Goal: Transaction & Acquisition: Purchase product/service

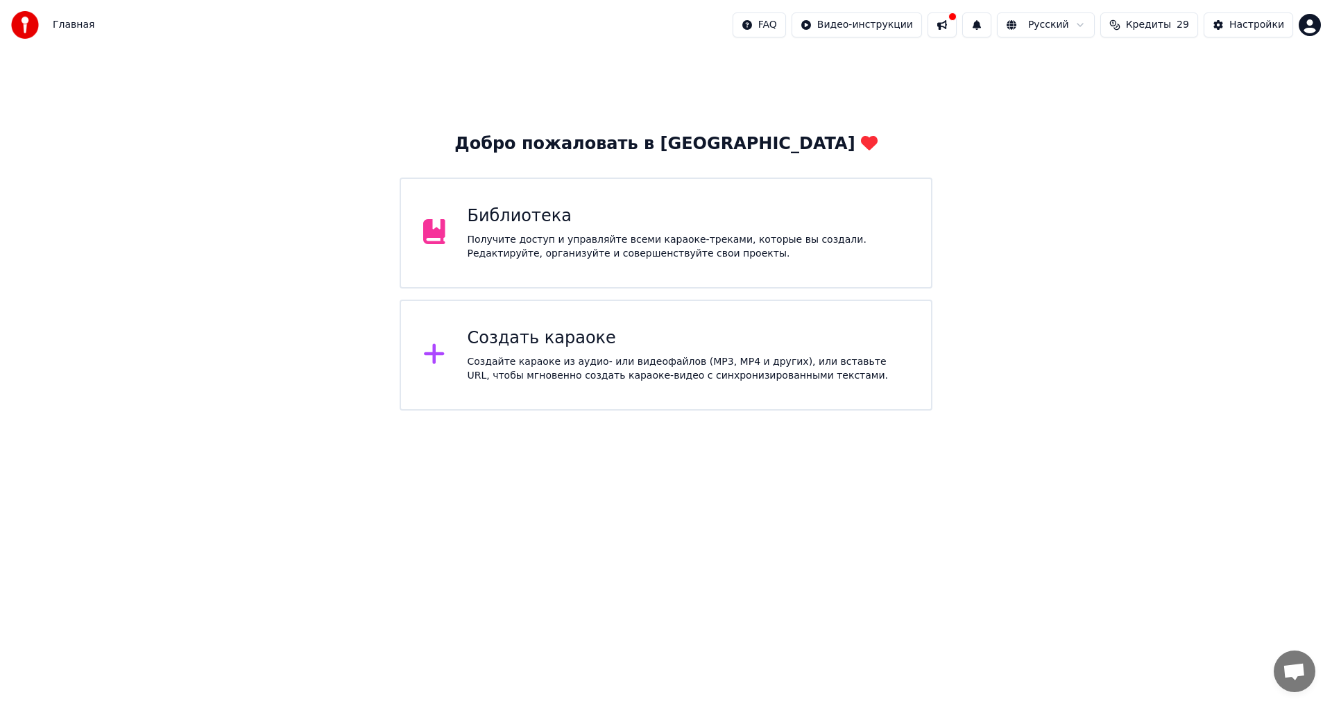
click at [1181, 26] on button "Кредиты 29" at bounding box center [1149, 24] width 98 height 25
click at [1075, 87] on td "50" at bounding box center [1069, 92] width 67 height 25
click at [1081, 95] on td "50" at bounding box center [1069, 92] width 67 height 25
click at [1085, 64] on th "Пополнить" at bounding box center [1069, 66] width 67 height 28
click at [1155, 133] on button "Обновить" at bounding box center [1157, 128] width 84 height 25
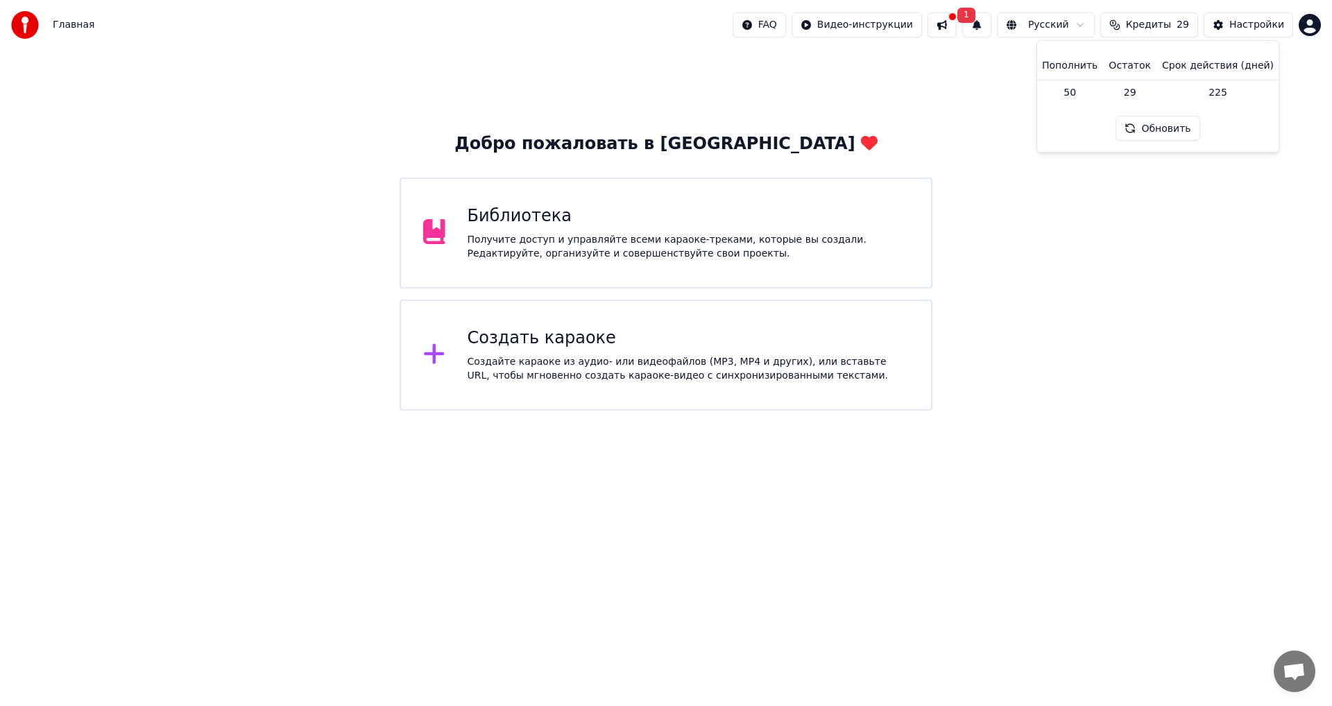
click at [1082, 71] on th "Пополнить" at bounding box center [1069, 66] width 67 height 28
click at [1081, 70] on th "Пополнить" at bounding box center [1069, 66] width 67 height 28
click at [1138, 185] on div "Добро пожаловать в Youka Библиотека Получите доступ и управляйте всеми караоке-…" at bounding box center [666, 230] width 1332 height 361
click at [1321, 24] on div "Главная FAQ Видео-инструкции 1 Русский Кредиты 29 Настройки" at bounding box center [666, 25] width 1332 height 50
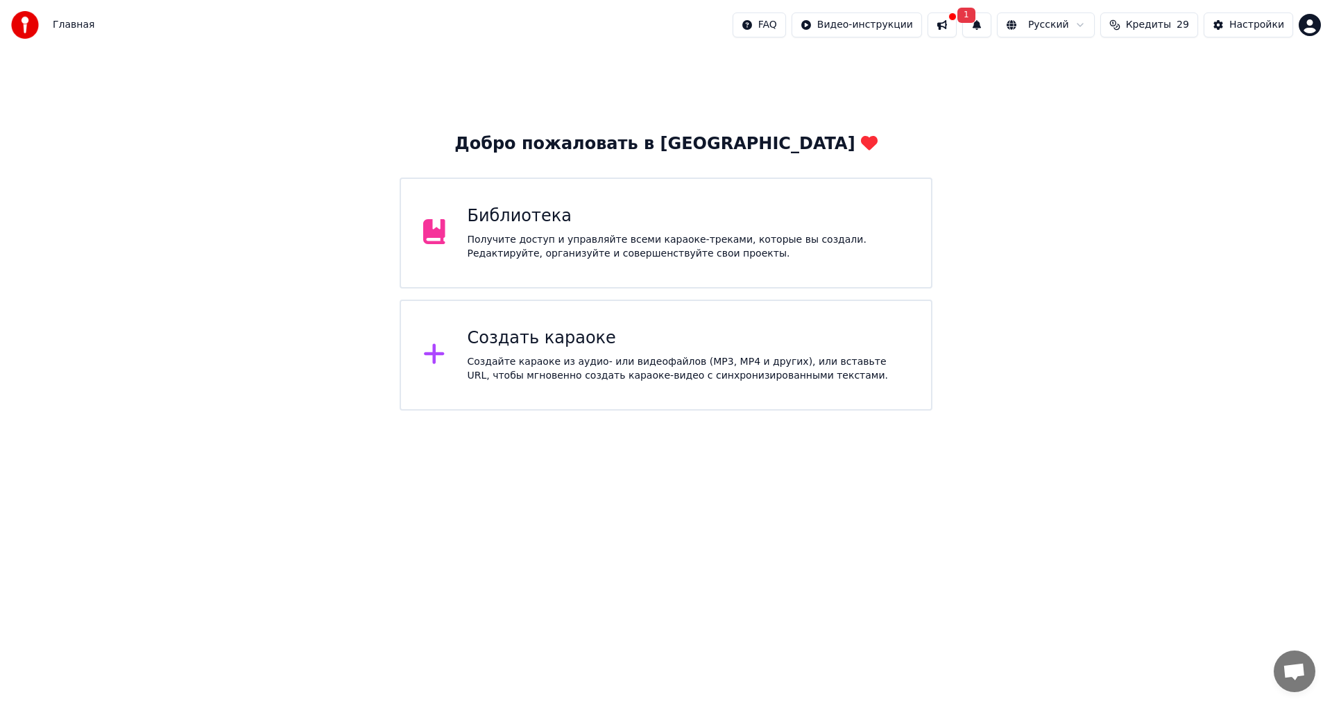
click at [1309, 24] on html "Главная FAQ Видео-инструкции 1 Русский Кредиты 29 Настройки Добро пожаловать в …" at bounding box center [666, 205] width 1332 height 411
click at [1210, 83] on div "Оплата" at bounding box center [1249, 89] width 160 height 22
click at [46, 45] on div "Главная FAQ Видео-инструкции 1 Русский Кредиты 29 Настройки" at bounding box center [666, 25] width 1332 height 50
click at [956, 31] on button at bounding box center [941, 24] width 29 height 25
click at [991, 22] on button "1" at bounding box center [976, 24] width 29 height 25
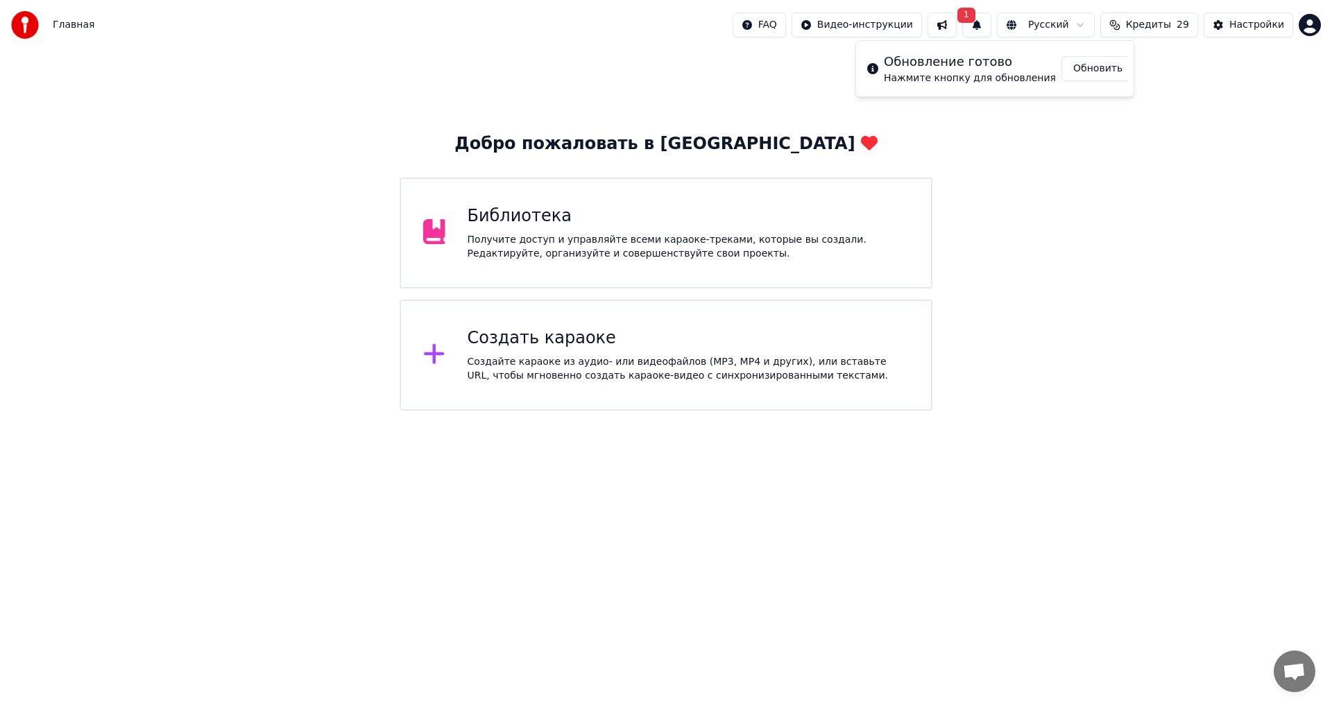
click at [1076, 70] on button "Обновить" at bounding box center [1097, 68] width 73 height 25
click at [1304, 22] on html "Главная FAQ Видео-инструкции Русский Кредиты 29 Настройки Добро пожаловать в Yo…" at bounding box center [666, 205] width 1332 height 411
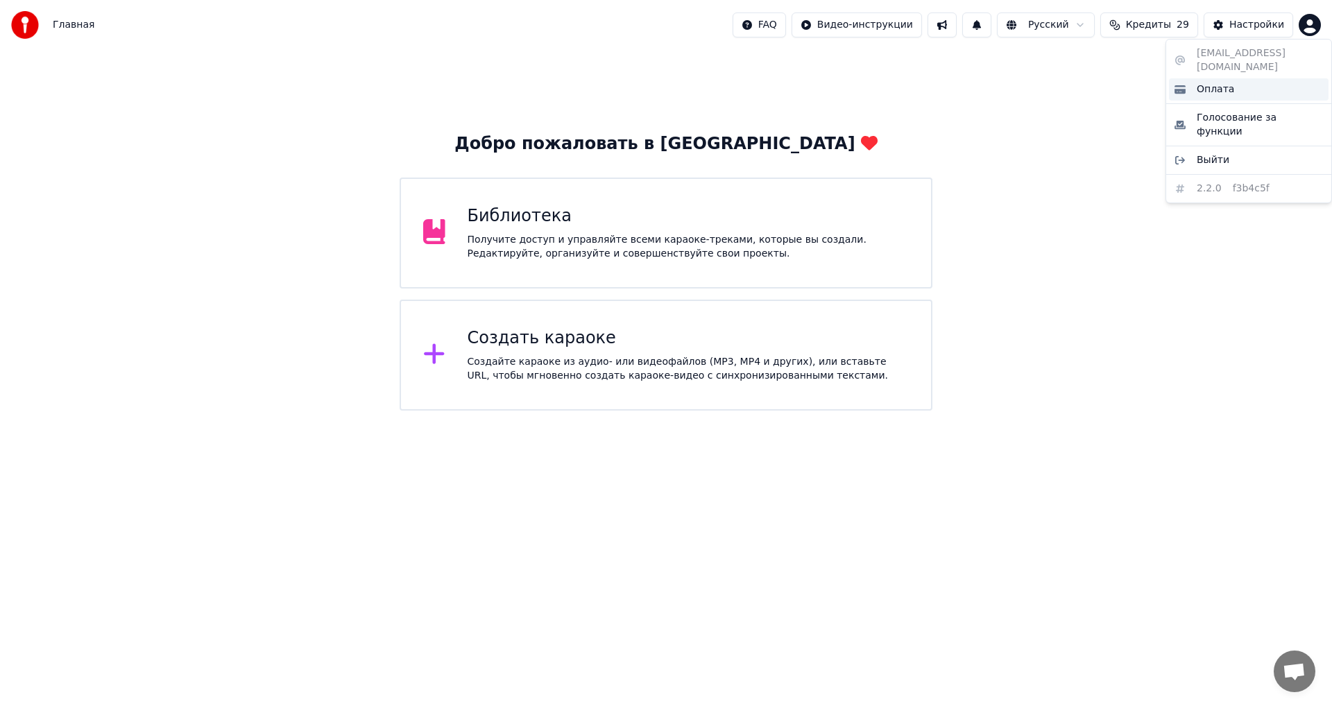
click at [1210, 83] on span "Оплата" at bounding box center [1214, 90] width 37 height 14
click at [1257, 166] on div "Добро пожаловать в Youka Библиотека Получите доступ и управляйте всеми караоке-…" at bounding box center [666, 230] width 1332 height 361
click at [1315, 22] on html "Главная FAQ Видео-инструкции Русский Кредиты 29 Настройки Добро пожаловать в Yo…" at bounding box center [666, 205] width 1332 height 411
click at [1228, 58] on div "[EMAIL_ADDRESS][DOMAIN_NAME] Оплата Голосование за функции Выйти 2.2.0 f3b4c5f" at bounding box center [1248, 121] width 166 height 164
click at [1057, 276] on html "Главная FAQ Видео-инструкции Русский Кредиты 29 Настройки Добро пожаловать в Yo…" at bounding box center [666, 205] width 1332 height 411
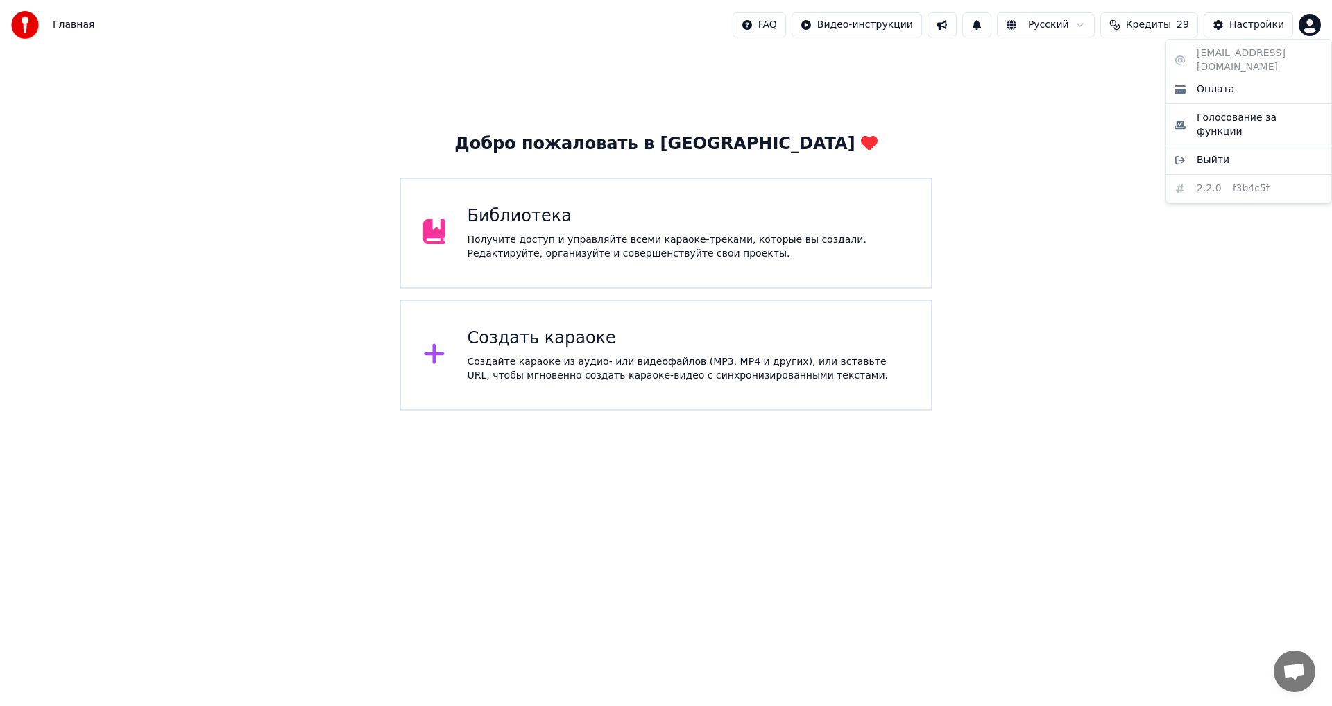
click at [1319, 21] on html "Главная FAQ Видео-инструкции Русский Кредиты 29 Настройки Добро пожаловать в Yo…" at bounding box center [666, 205] width 1332 height 411
click at [1221, 83] on span "Оплата" at bounding box center [1214, 90] width 37 height 14
click at [1260, 22] on div "Настройки" at bounding box center [1256, 25] width 55 height 14
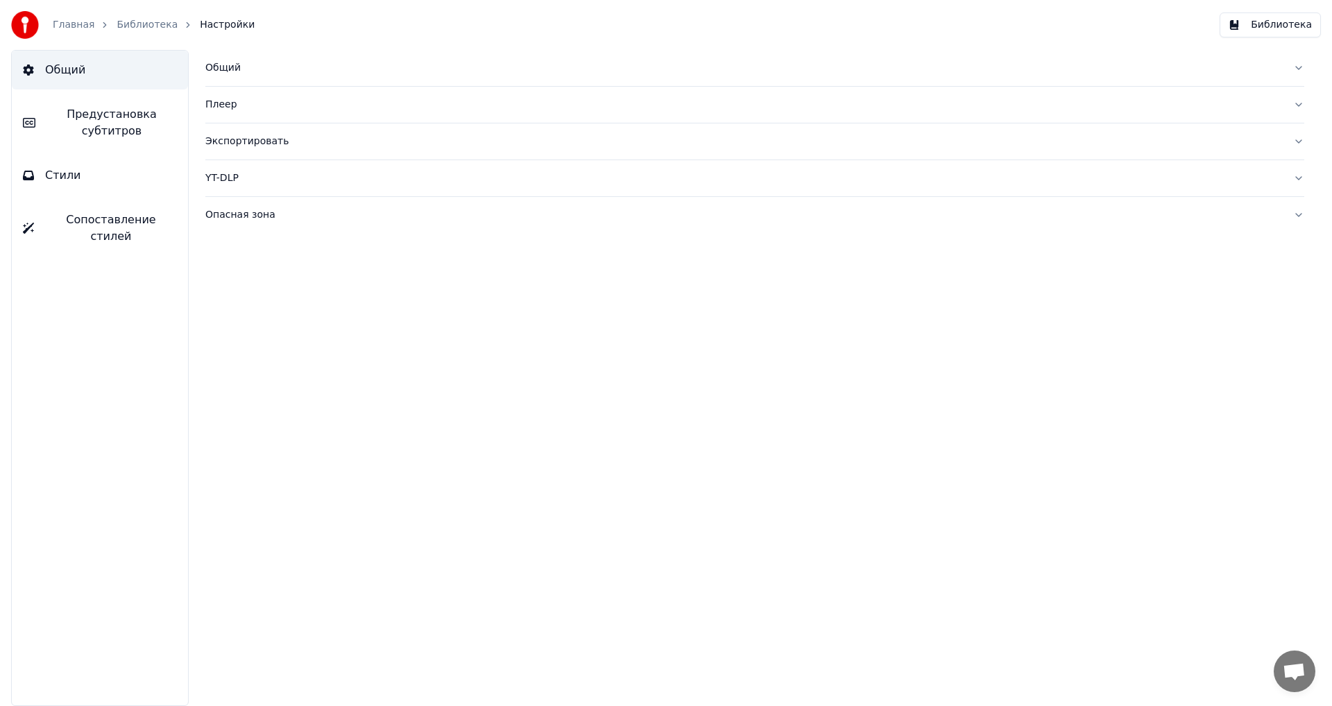
click at [73, 25] on link "Главная" at bounding box center [74, 25] width 42 height 14
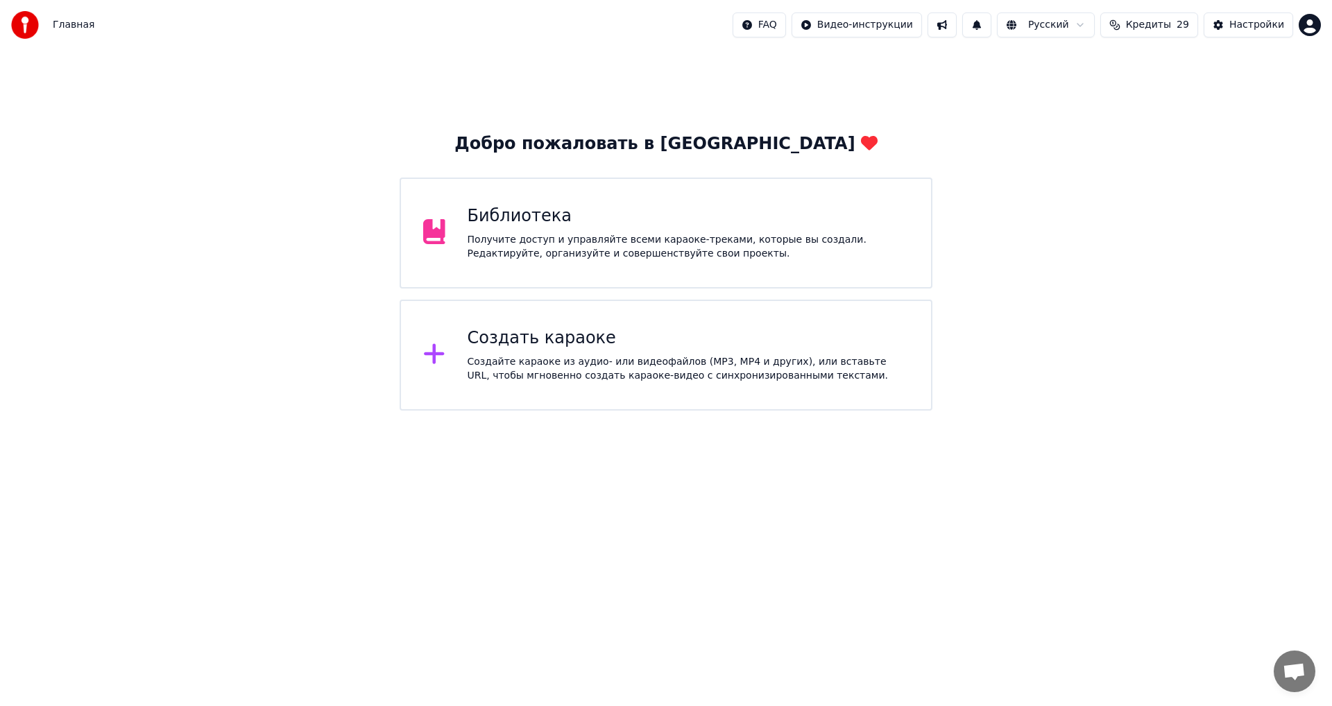
click at [1309, 26] on html "Главная FAQ Видео-инструкции Русский Кредиты 29 Настройки Добро пожаловать в Yo…" at bounding box center [666, 205] width 1332 height 411
click at [1211, 55] on div "[EMAIL_ADDRESS][DOMAIN_NAME] Оплата Голосование за функции Выйти 2.2.0 f3b4c5f" at bounding box center [1248, 121] width 166 height 164
click at [1140, 25] on html "Главная FAQ Видео-инструкции Русский Кредиты 29 Настройки Добро пожаловать в Yo…" at bounding box center [666, 205] width 1332 height 411
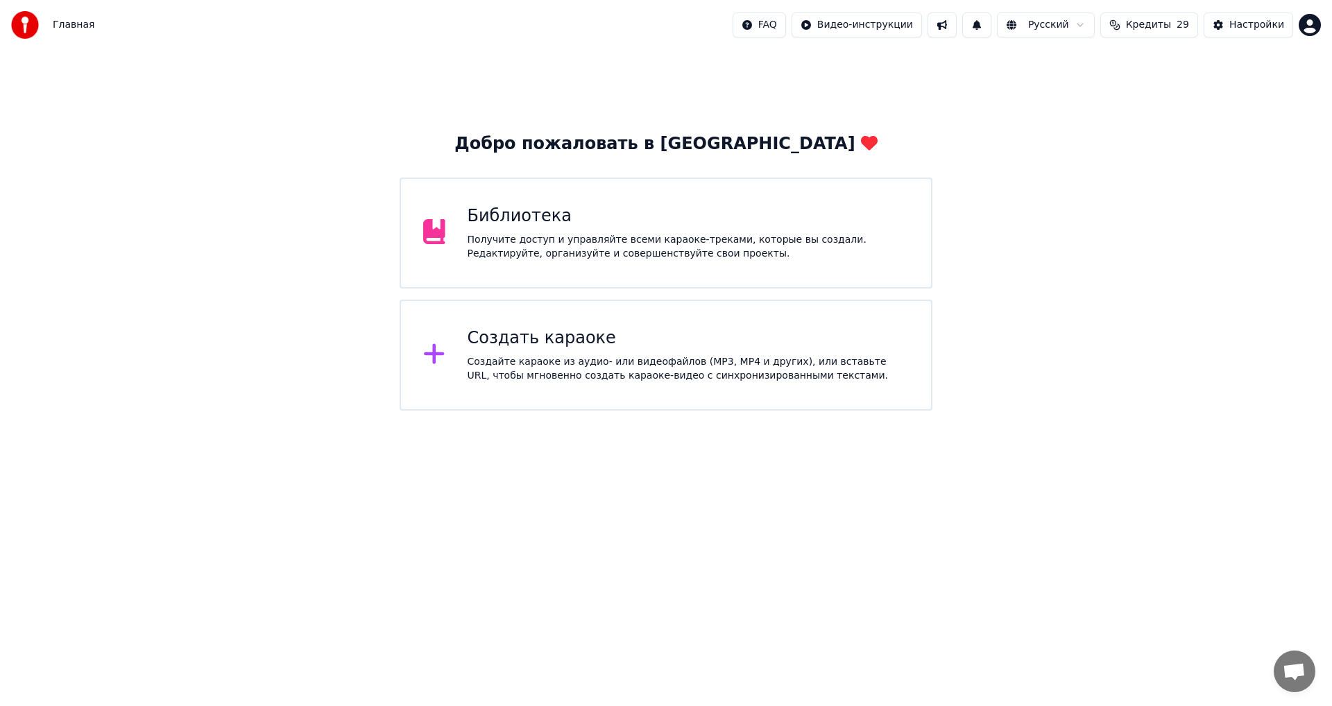
click at [1140, 25] on span "Кредиты" at bounding box center [1148, 25] width 45 height 14
click at [1171, 128] on button "Обновить" at bounding box center [1157, 128] width 84 height 25
click at [1160, 193] on div "Добро пожаловать в Youka Библиотека Получите доступ и управляйте всеми караоке-…" at bounding box center [666, 230] width 1332 height 361
click at [1252, 24] on div "Настройки" at bounding box center [1256, 25] width 55 height 14
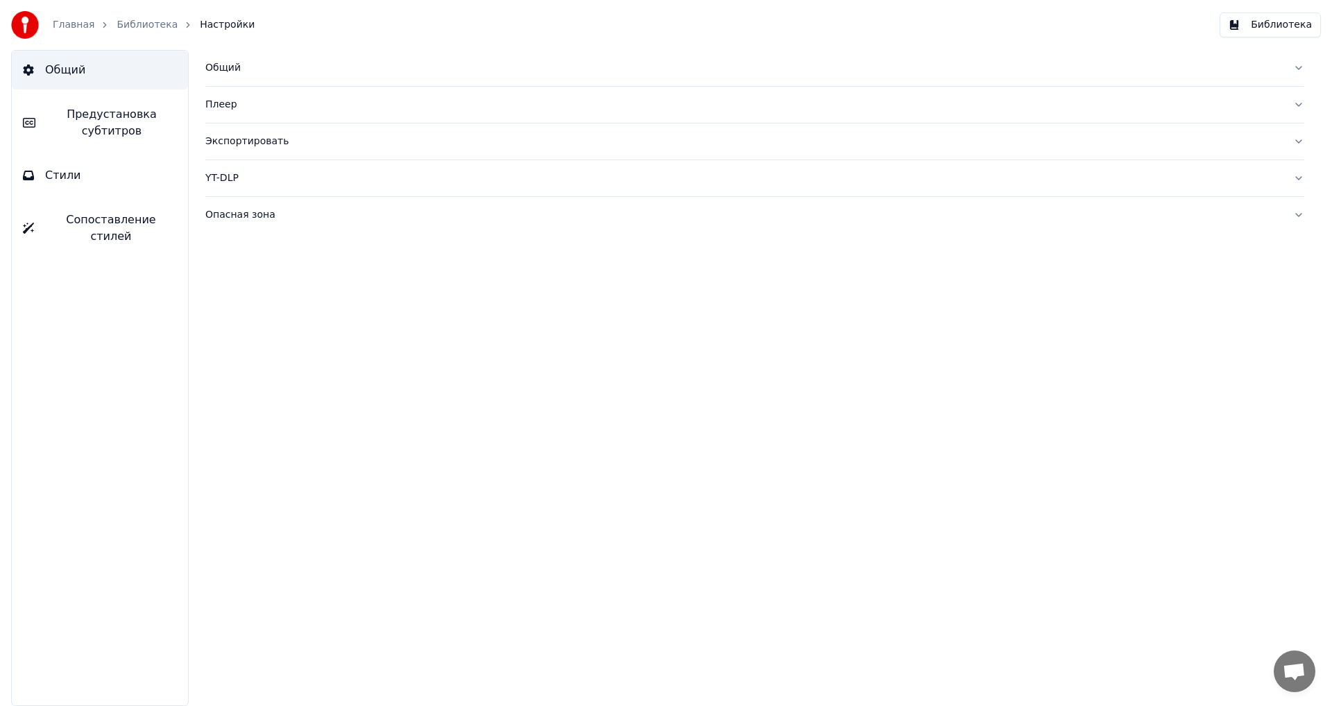
click at [30, 27] on img at bounding box center [25, 25] width 28 height 28
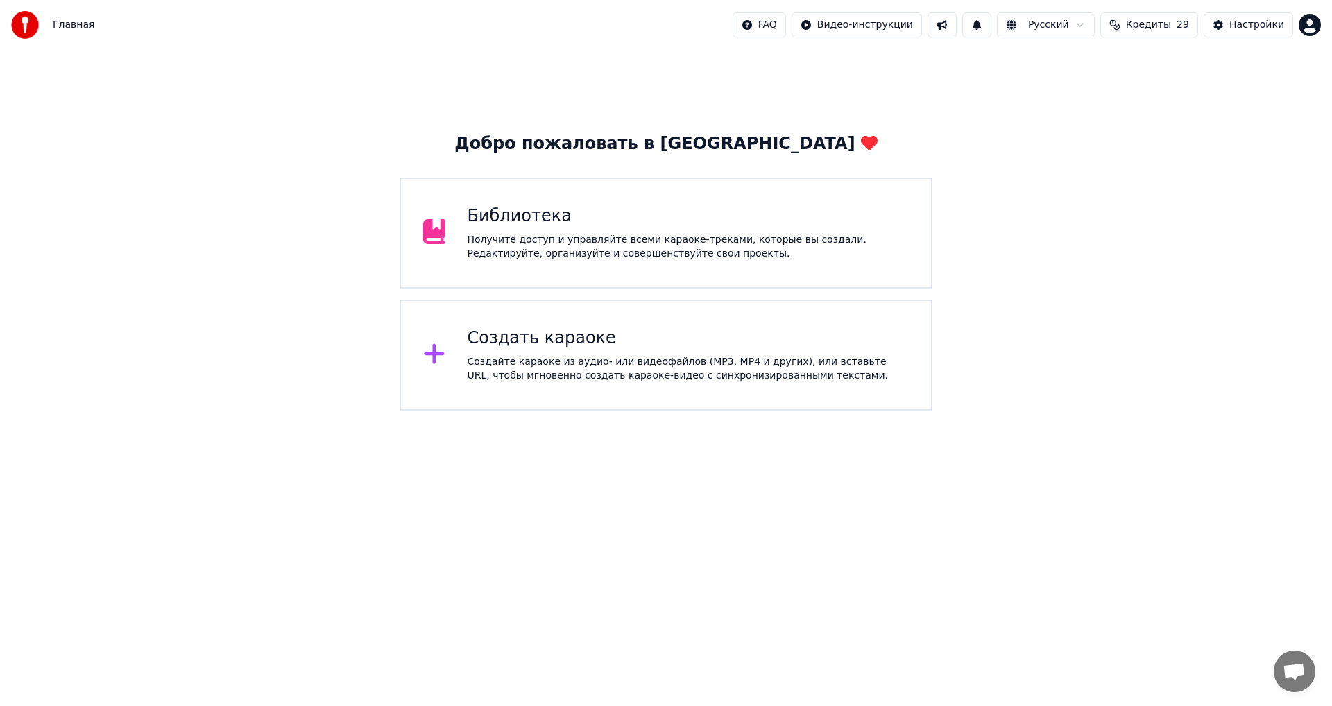
click at [62, 24] on span "Главная" at bounding box center [74, 25] width 42 height 14
click at [1296, 665] on span "Открытый чат" at bounding box center [1293, 672] width 23 height 19
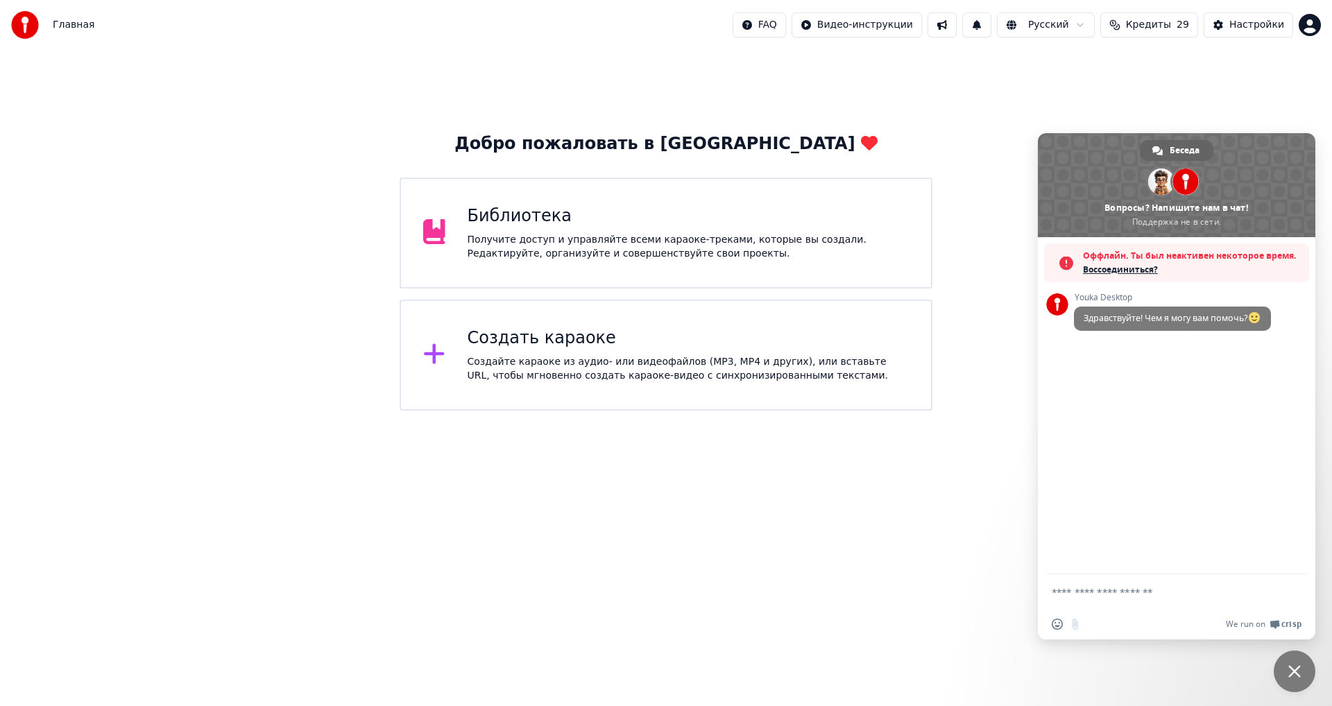
click at [1119, 590] on textarea "Отправьте сообщение..." at bounding box center [1160, 592] width 219 height 12
type textarea "*"
click at [1018, 397] on div "Добро пожаловать в Youka Библиотека Получите доступ и управляйте всеми караоке-…" at bounding box center [666, 230] width 1332 height 361
click at [1301, 671] on span "Закрыть чат" at bounding box center [1294, 672] width 42 height 42
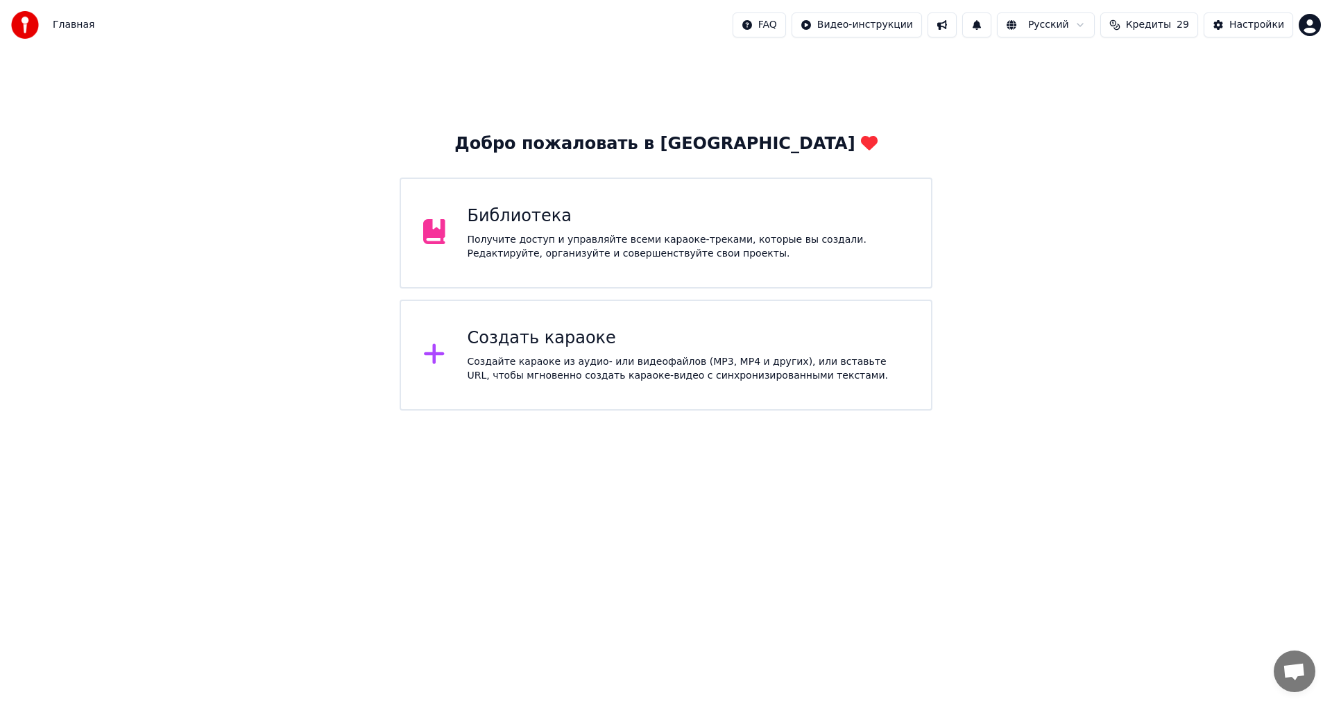
click at [1311, 24] on html "Главная FAQ Видео-инструкции Русский Кредиты 29 Настройки Добро пожаловать в Yo…" at bounding box center [666, 205] width 1332 height 411
drag, startPoint x: 1180, startPoint y: 294, endPoint x: 1006, endPoint y: 402, distance: 205.2
click at [1175, 303] on html "Главная FAQ Видео-инструкции Русский Кредиты 29 Настройки Добро пожаловать в Yo…" at bounding box center [666, 205] width 1332 height 411
click at [1167, 28] on span "Кредиты" at bounding box center [1148, 25] width 45 height 14
click at [1090, 62] on th "Пополнить" at bounding box center [1069, 66] width 67 height 28
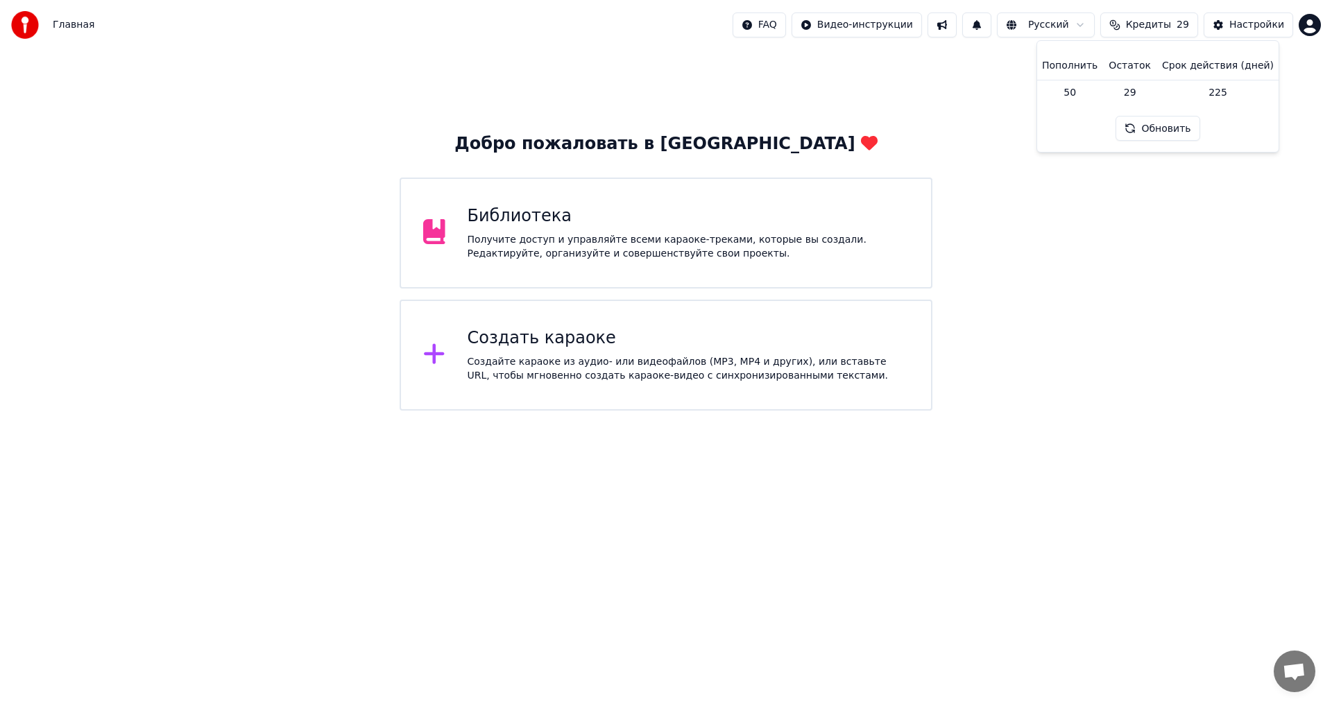
click at [1081, 68] on th "Пополнить" at bounding box center [1069, 66] width 67 height 28
drag, startPoint x: 1144, startPoint y: 65, endPoint x: 1279, endPoint y: 26, distance: 140.7
click at [1144, 65] on th "Остаток" at bounding box center [1129, 66] width 53 height 28
click at [1313, 23] on html "Главная FAQ Видео-инструкции Русский Кредиты 29 Настройки Добро пожаловать в Yo…" at bounding box center [666, 205] width 1332 height 411
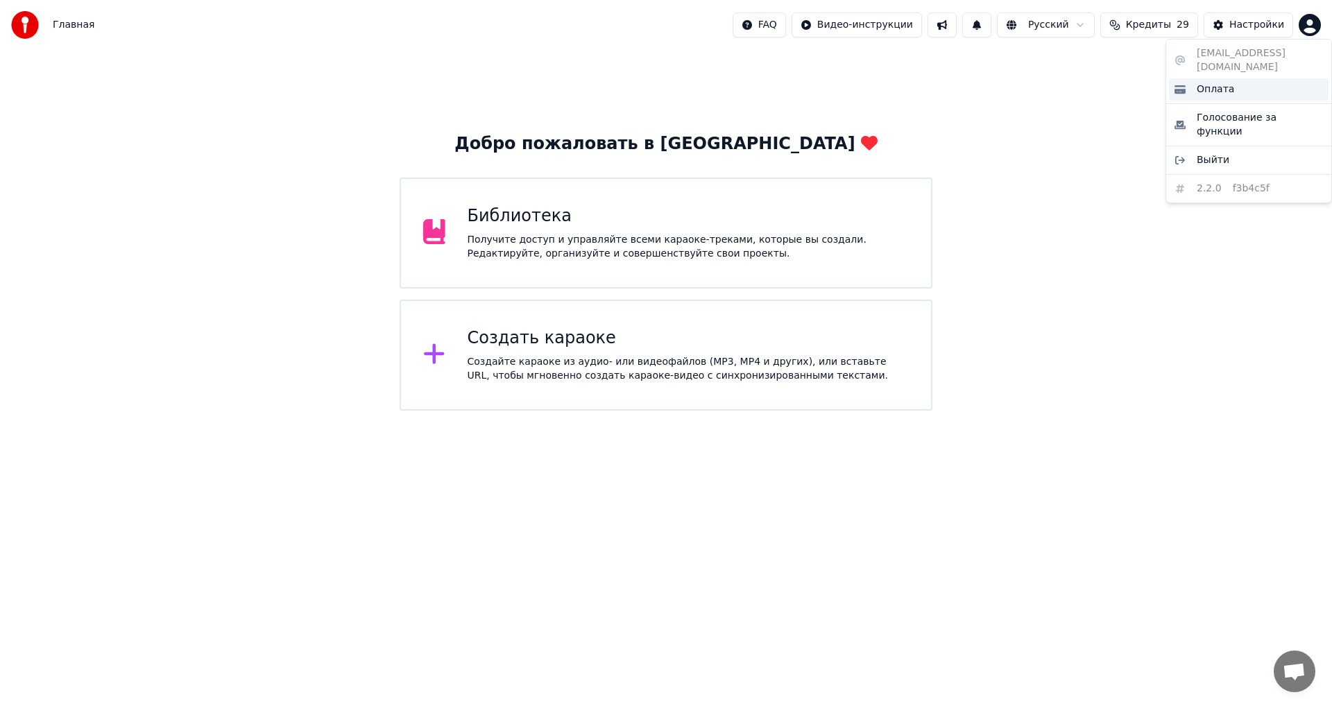
click at [1212, 83] on span "Оплата" at bounding box center [1214, 90] width 37 height 14
click at [1168, 26] on span "Кредиты" at bounding box center [1148, 25] width 45 height 14
click at [1153, 126] on button "Обновить" at bounding box center [1157, 128] width 84 height 25
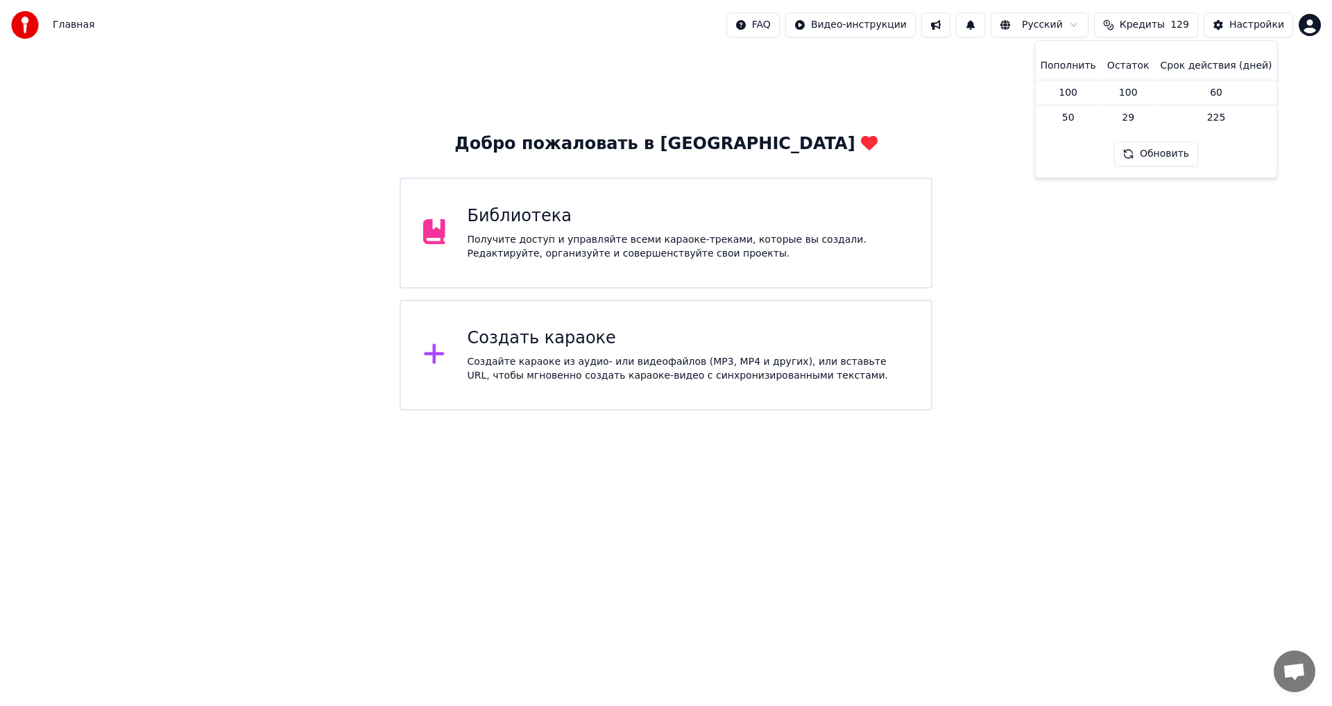
click at [1096, 257] on div "Добро пожаловать в Youka Библиотека Получите доступ и управляйте всеми караоке-…" at bounding box center [666, 230] width 1332 height 361
click at [1164, 22] on span "Кредиты" at bounding box center [1141, 25] width 45 height 14
click at [1153, 230] on div "Добро пожаловать в Youka Библиотека Получите доступ и управляйте всеми караоке-…" at bounding box center [666, 230] width 1332 height 361
